Goal: Register for event/course

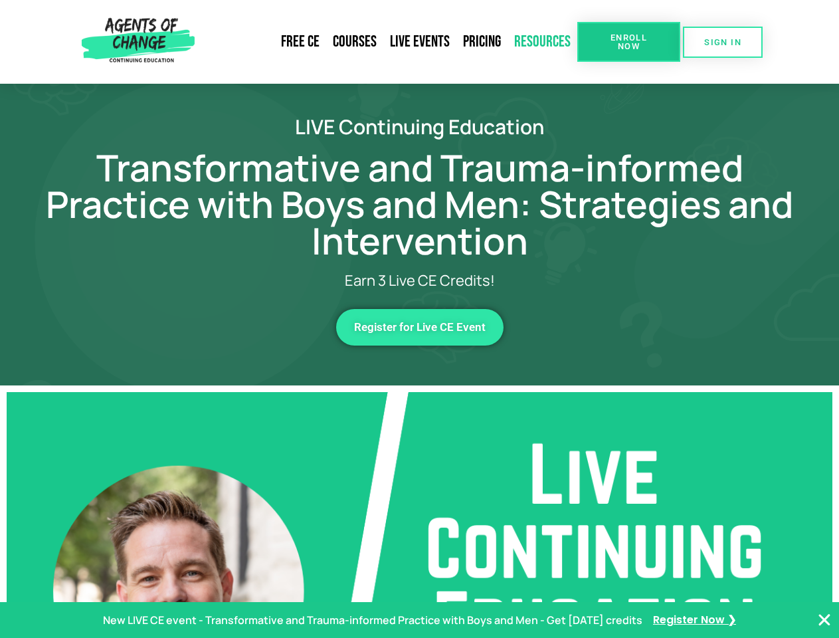
click at [543, 42] on link "Resources" at bounding box center [543, 42] width 70 height 31
click at [629, 42] on span "Enroll Now" at bounding box center [629, 41] width 60 height 17
click at [723, 42] on span "SIGN IN" at bounding box center [722, 42] width 37 height 9
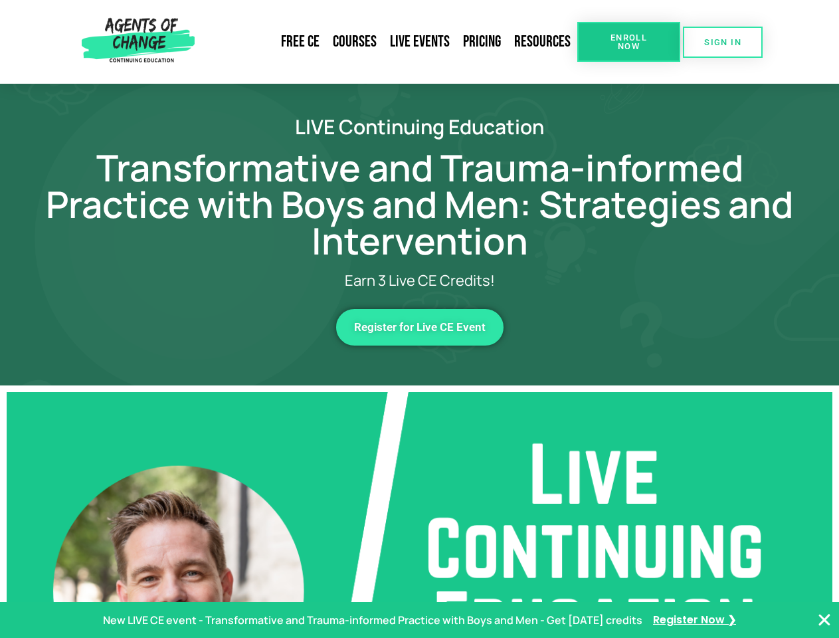
click at [420, 327] on span "Register for Live CE Event" at bounding box center [420, 327] width 132 height 11
click at [419, 620] on p "New LIVE CE event - Transformative and Trauma-informed Practice with Boys and M…" at bounding box center [373, 620] width 540 height 19
click at [825, 620] on icon "Close Banner" at bounding box center [825, 620] width 16 height 16
